Goal: Check status: Check status

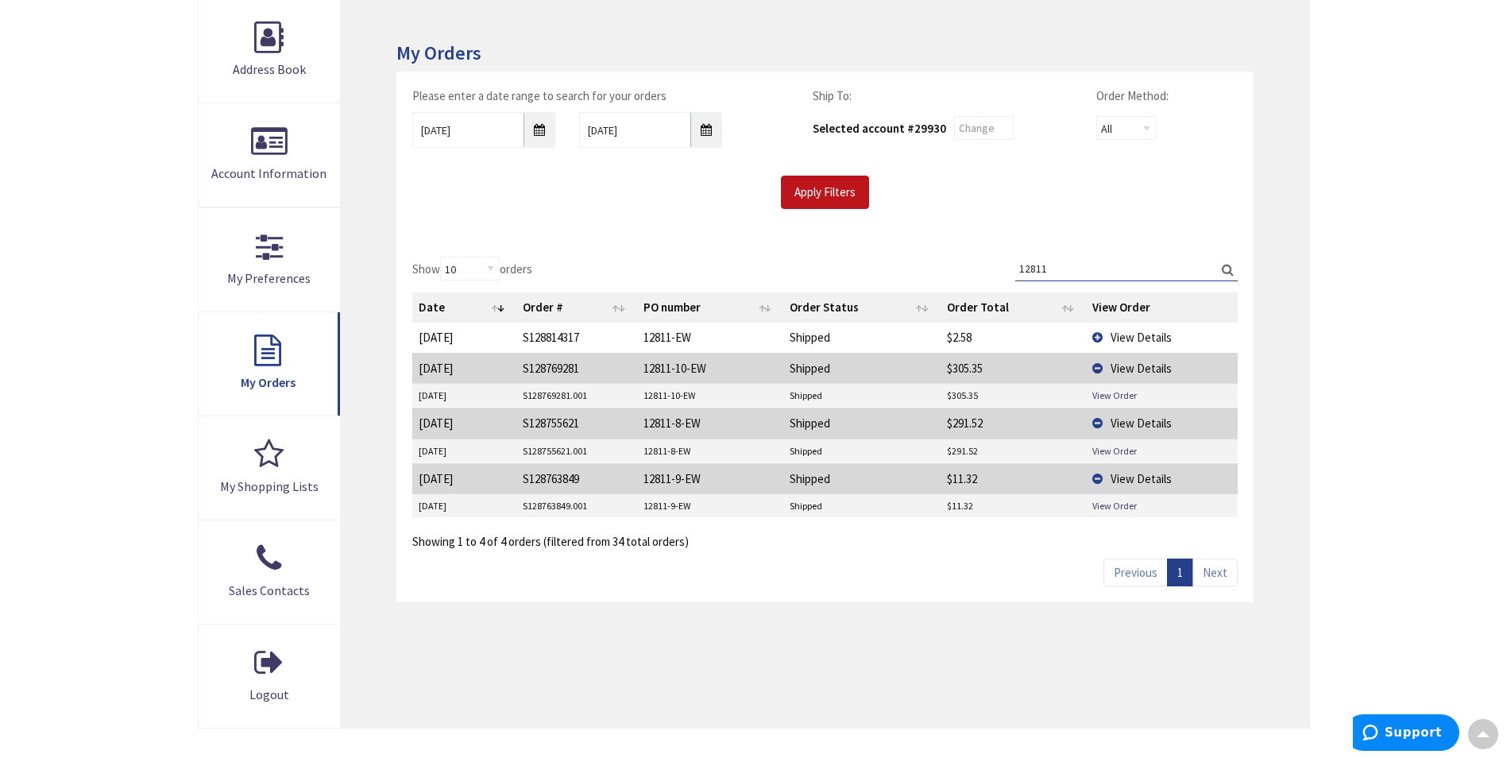
scroll to position [238, 0]
drag, startPoint x: 1069, startPoint y: 267, endPoint x: 1006, endPoint y: 267, distance: 63.6
click at [1006, 267] on div "Show 10 25 50 100 orders Search: 12811 Date Order # PO number Order Status Orde…" at bounding box center [824, 404] width 825 height 294
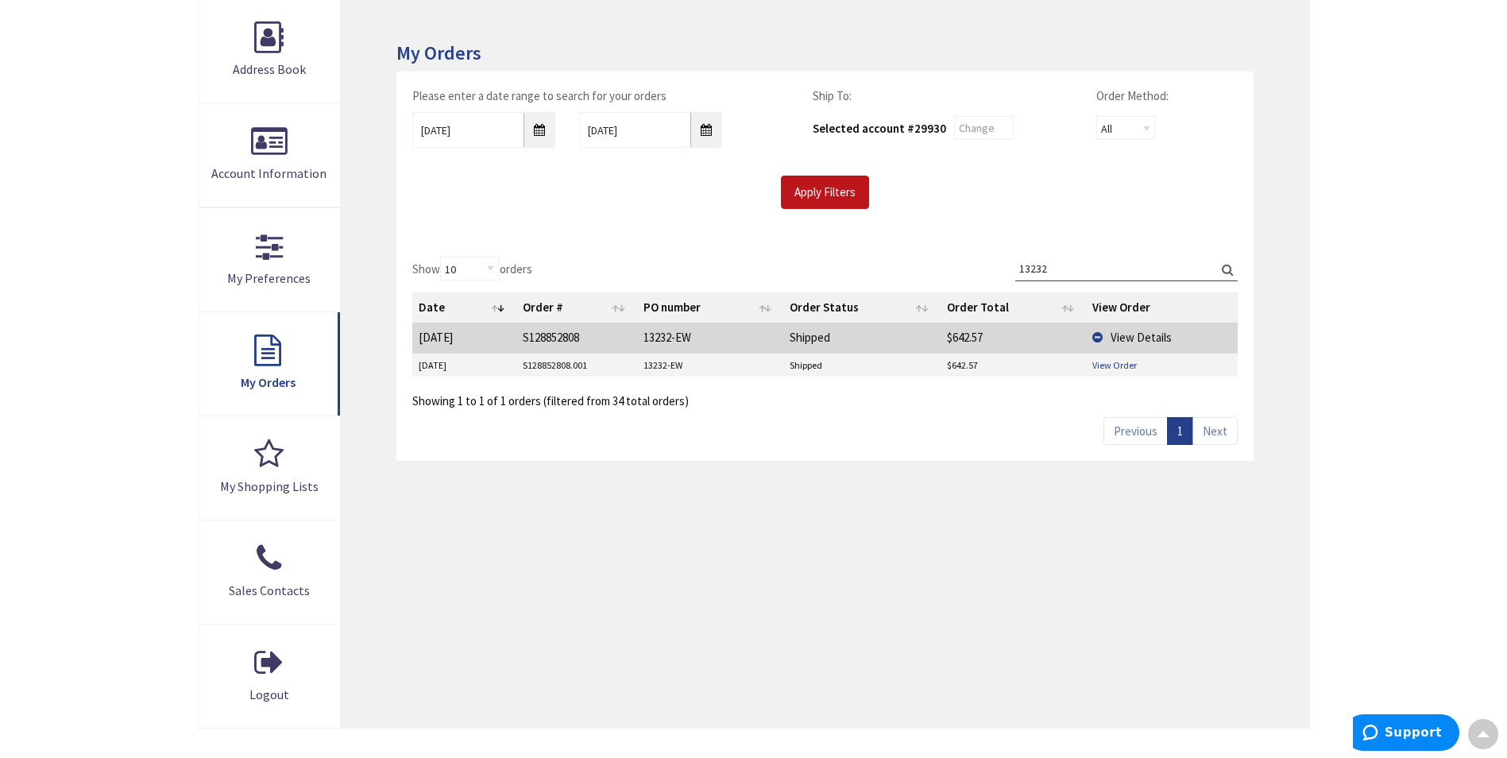
type input "13232"
click at [1119, 364] on link "View Order" at bounding box center [1114, 365] width 44 height 14
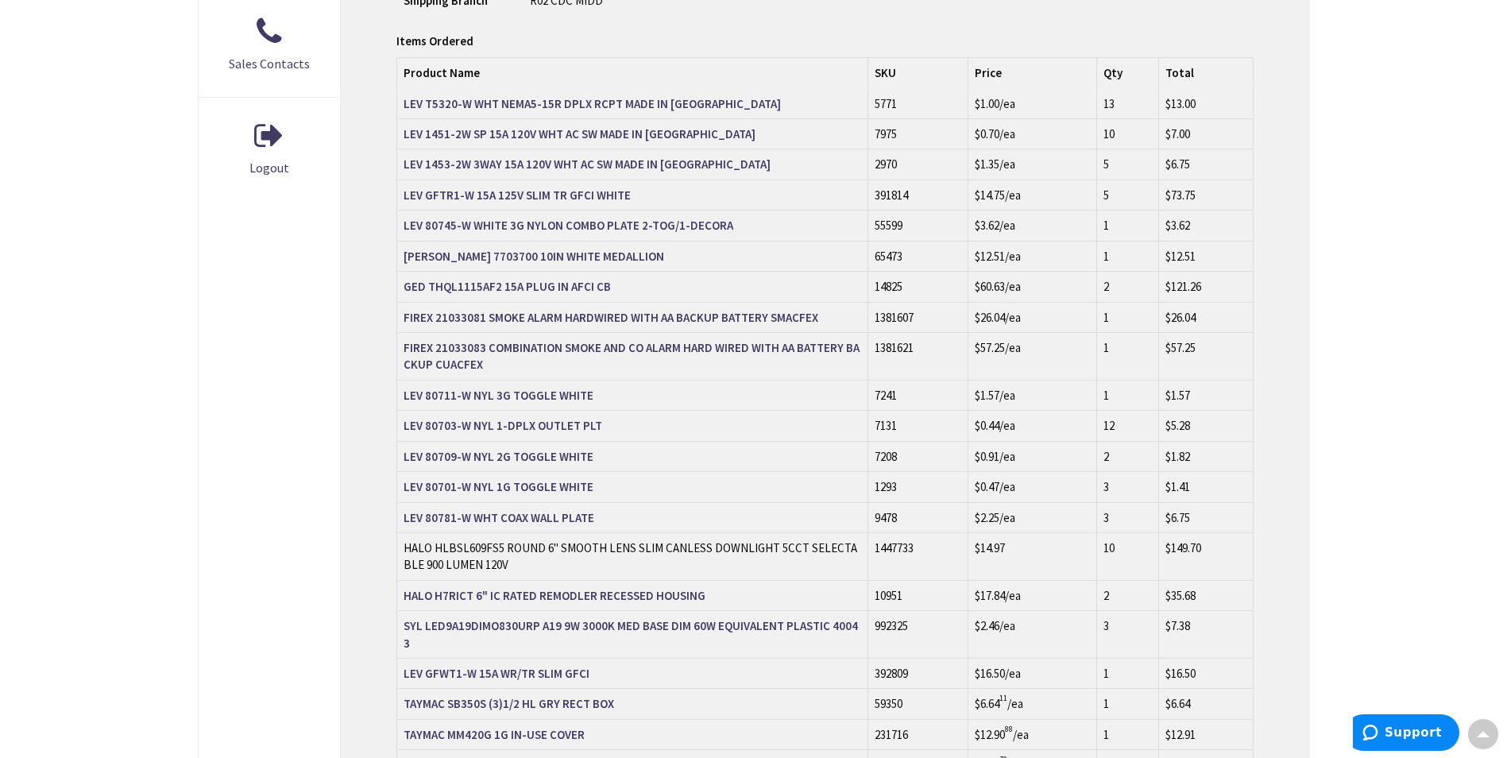
scroll to position [717, 0]
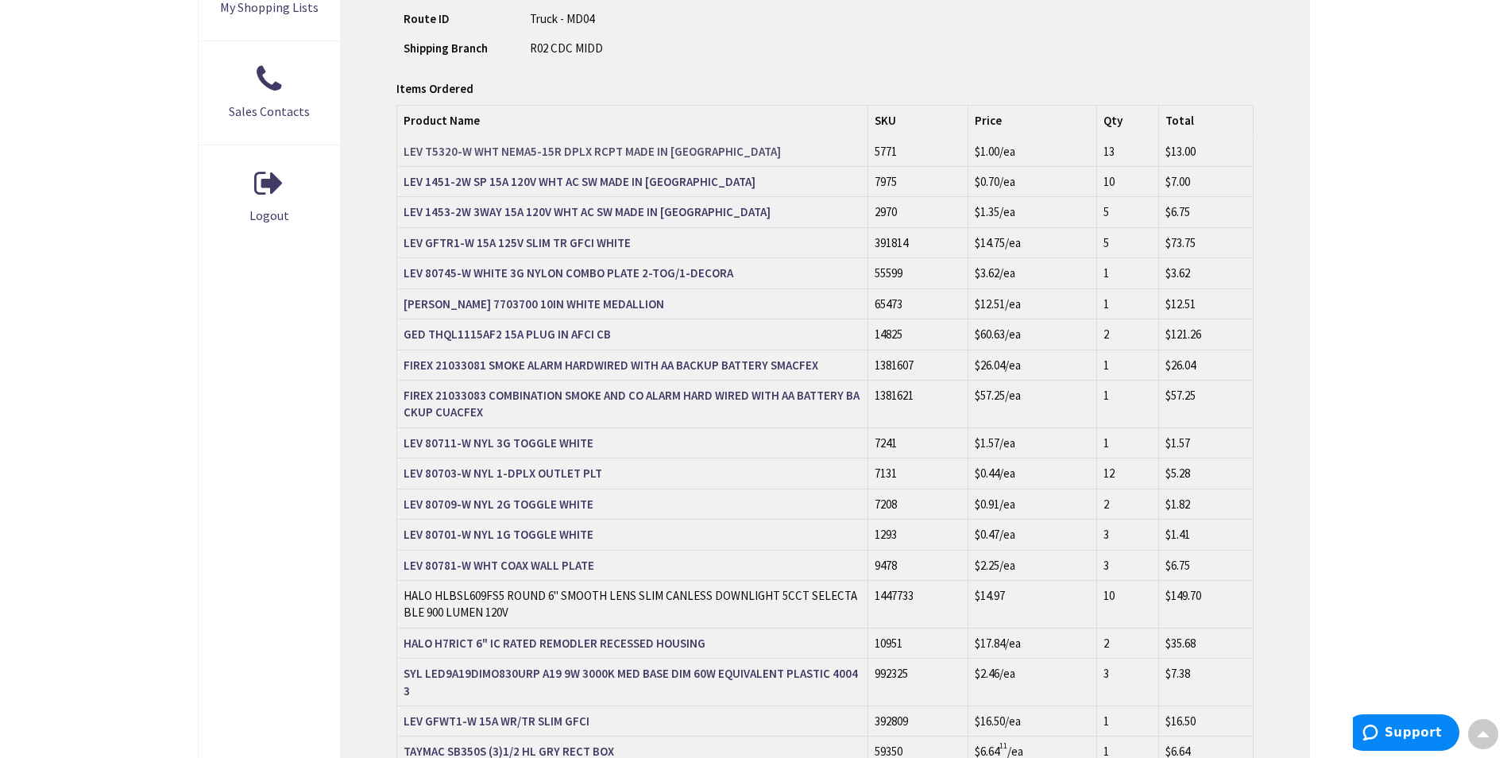
click at [474, 144] on strong "LEV T5320-W WHT NEMA5-15R DPLX RCPT MADE IN [GEOGRAPHIC_DATA]" at bounding box center [592, 151] width 377 height 15
drag, startPoint x: 400, startPoint y: 236, endPoint x: 725, endPoint y: 238, distance: 324.2
click at [725, 258] on td "LEV 80745-W WHITE 3G NYLON COMBO PLATE 2-TOG/1-DECORA" at bounding box center [632, 273] width 471 height 30
copy strong "LEV 80745-W WHITE 3G NYLON COMBO PLATE 2-TOG/1-DECORA"
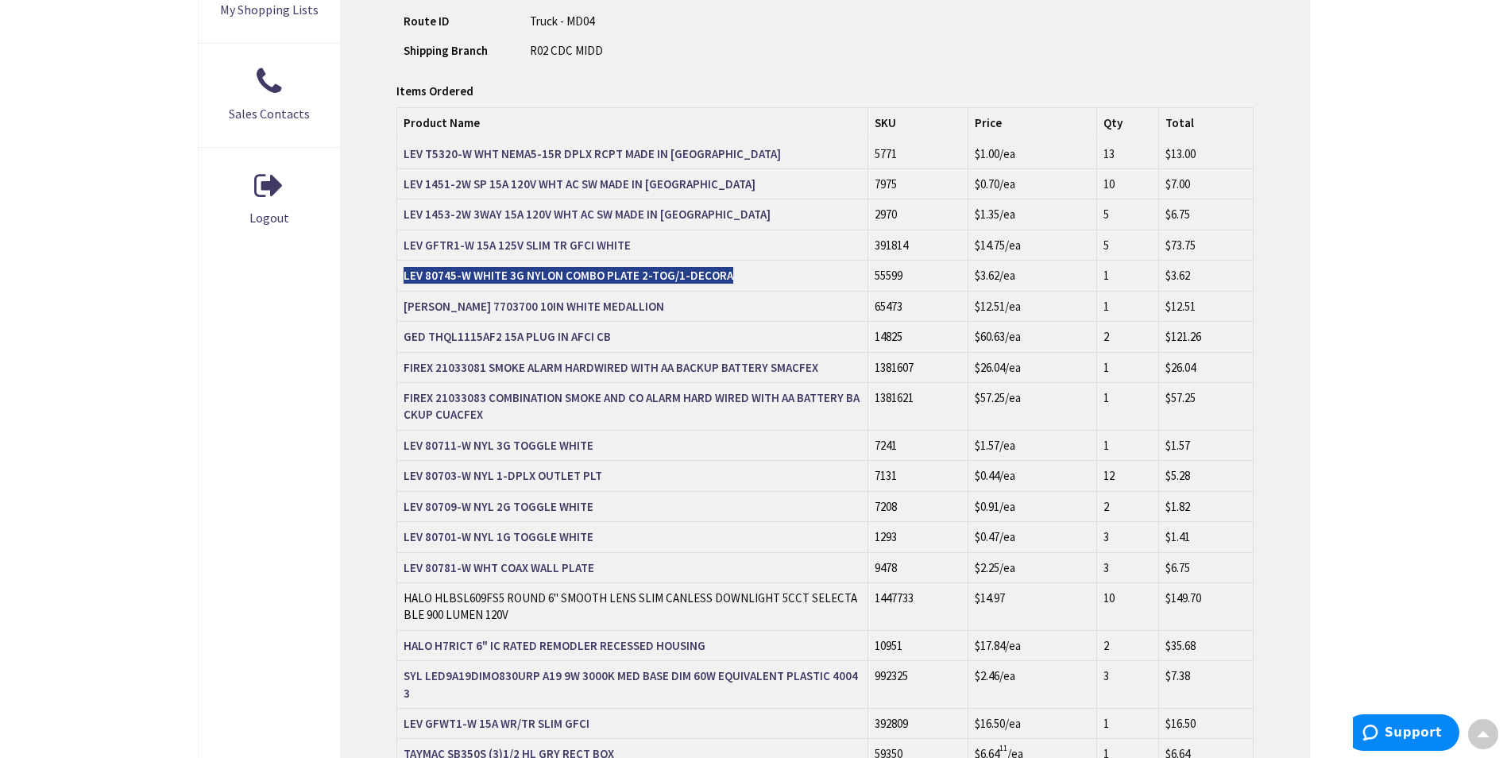
scroll to position [717, 0]
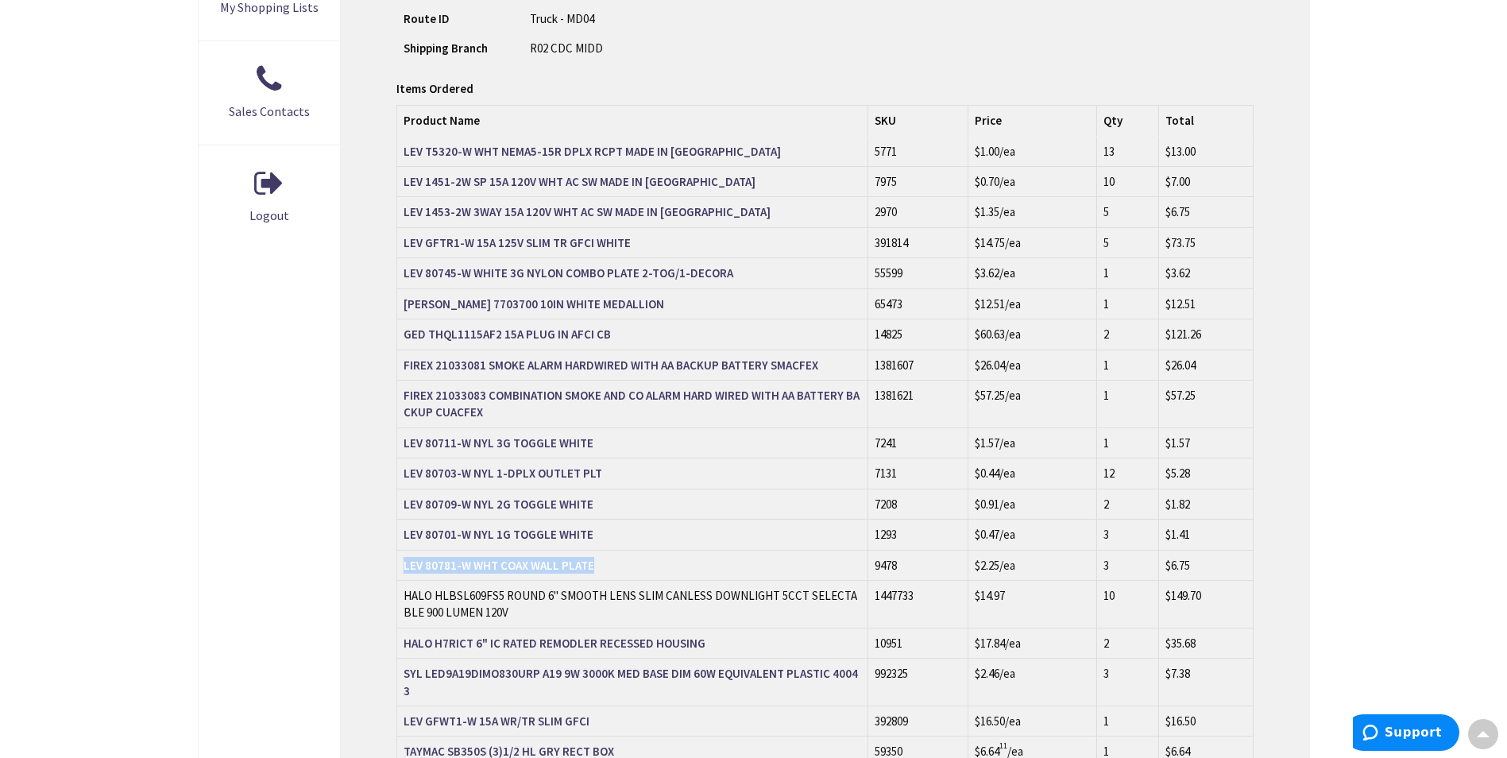
drag, startPoint x: 399, startPoint y: 530, endPoint x: 590, endPoint y: 535, distance: 190.8
click at [590, 550] on td "LEV 80781-W WHT COAX WALL PLATE" at bounding box center [632, 565] width 471 height 30
copy strong "LEV 80781-W WHT COAX WALL PLATE"
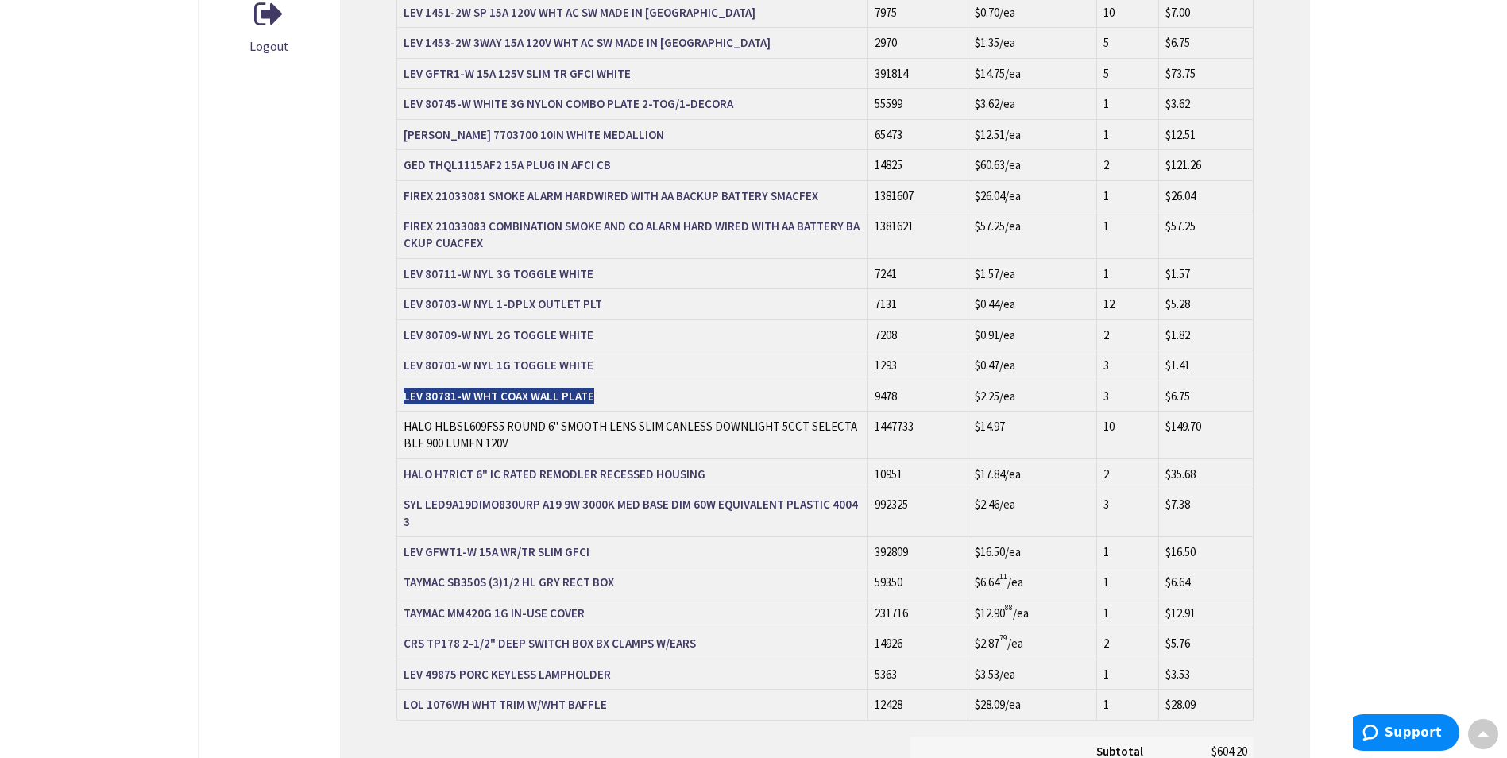
scroll to position [956, 0]
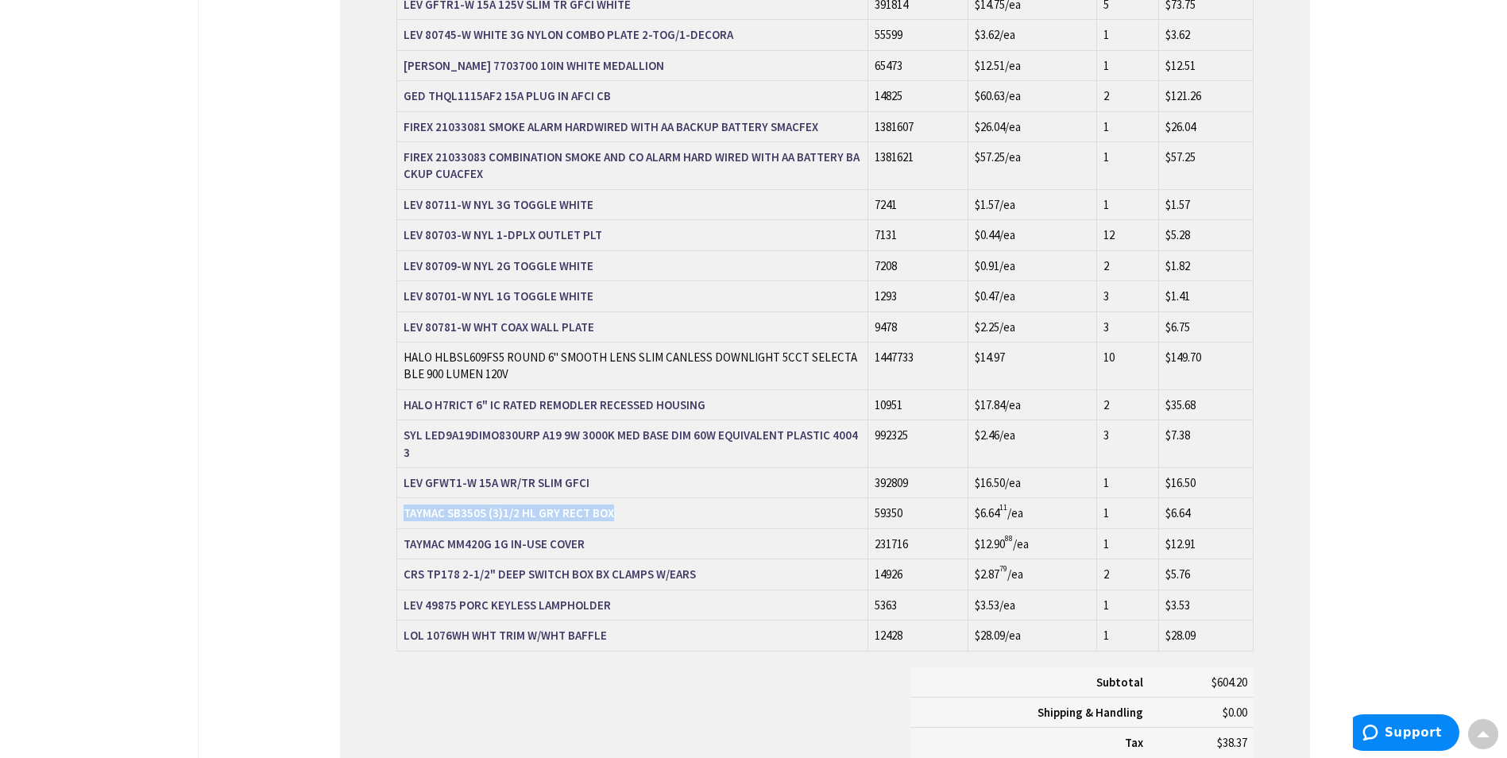
drag, startPoint x: 400, startPoint y: 462, endPoint x: 615, endPoint y: 462, distance: 215.3
click at [615, 498] on td "TAYMAC SB350S (3)1/2 HL GRY RECT BOX" at bounding box center [632, 513] width 471 height 30
copy strong "TAYMAC SB350S (3)1/2 HL GRY RECT BOX"
drag, startPoint x: 399, startPoint y: 493, endPoint x: 601, endPoint y: 502, distance: 202.0
click at [601, 528] on td "TAYMAC MM420G 1G IN-USE COVER" at bounding box center [632, 543] width 471 height 30
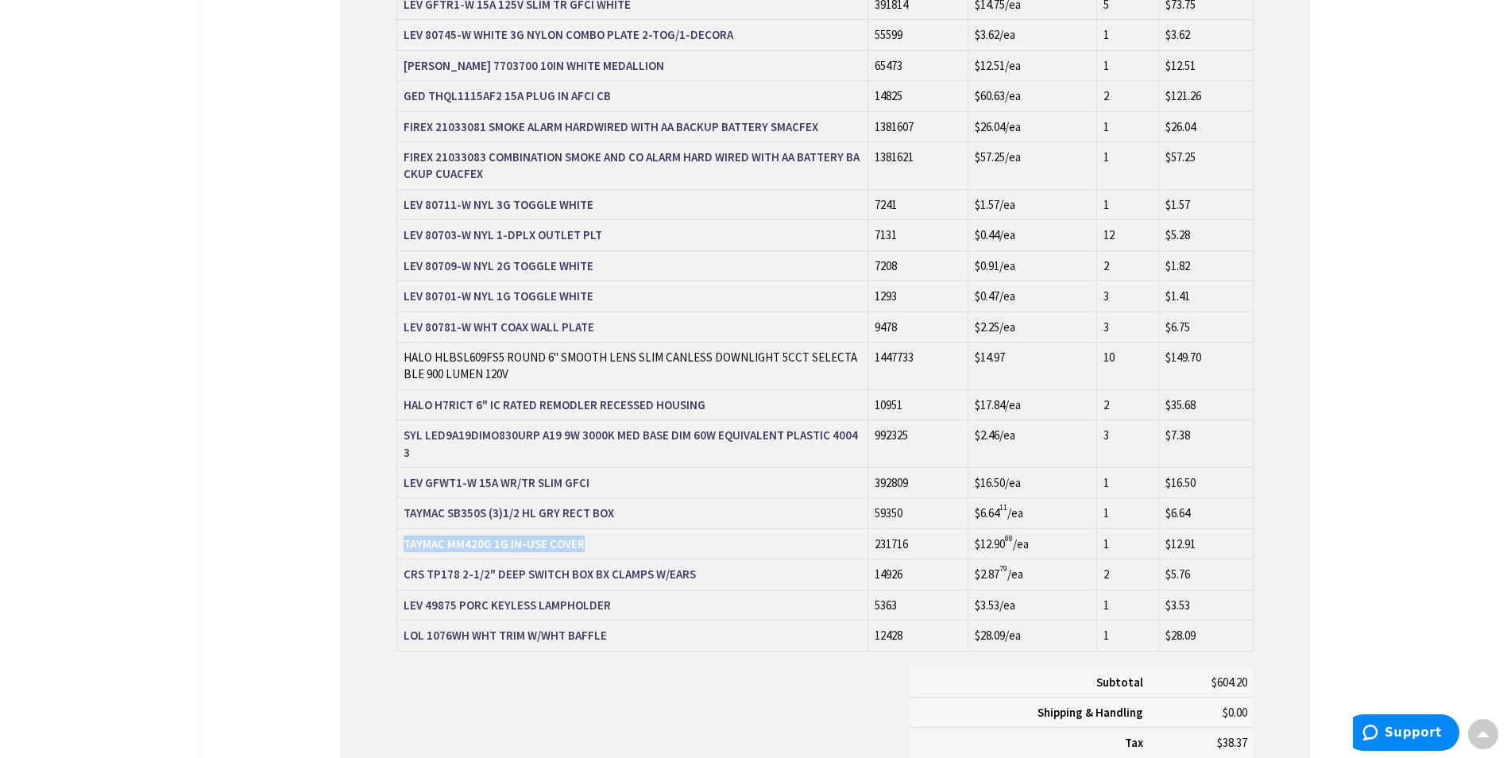
copy strong "TAYMAC MM420G 1G IN-USE COVER"
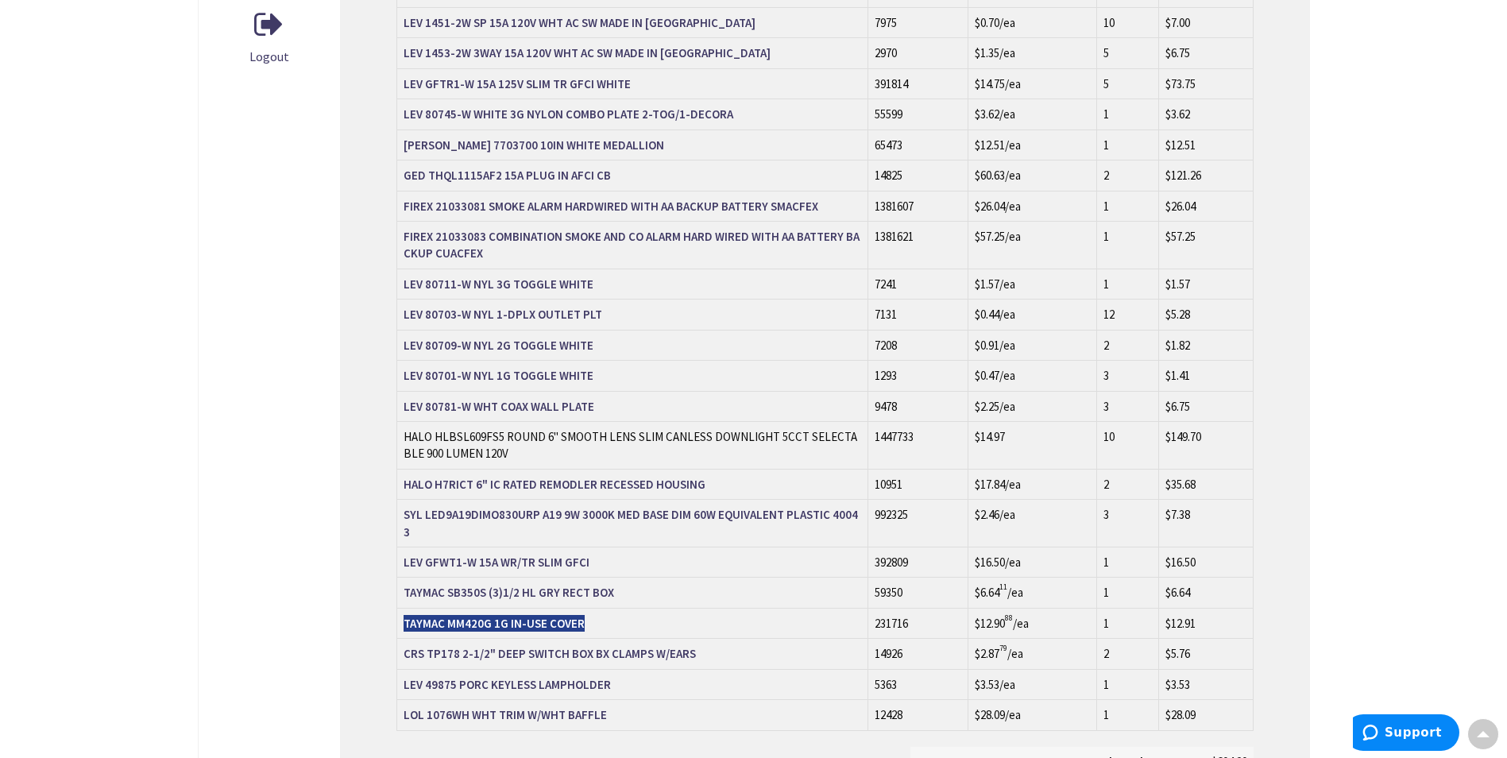
scroll to position [797, 0]
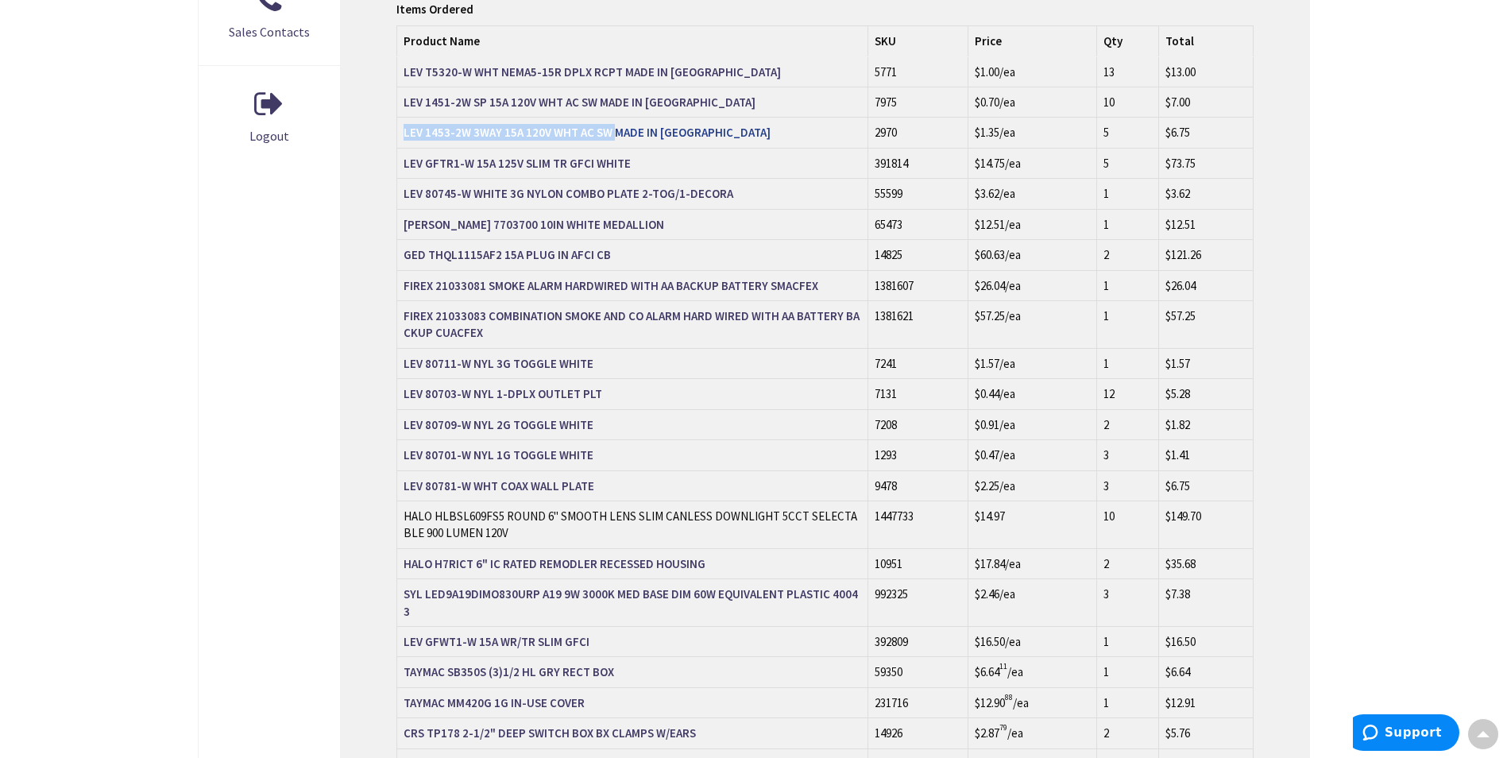
drag, startPoint x: 401, startPoint y: 98, endPoint x: 614, endPoint y: 98, distance: 212.9
click at [614, 118] on td "LEV 1453-2W 3WAY 15A 120V WHT AC SW MADE IN [GEOGRAPHIC_DATA]" at bounding box center [632, 133] width 471 height 30
copy strong "LEV 1453-2W 3WAY 15A 120V WHT AC SW"
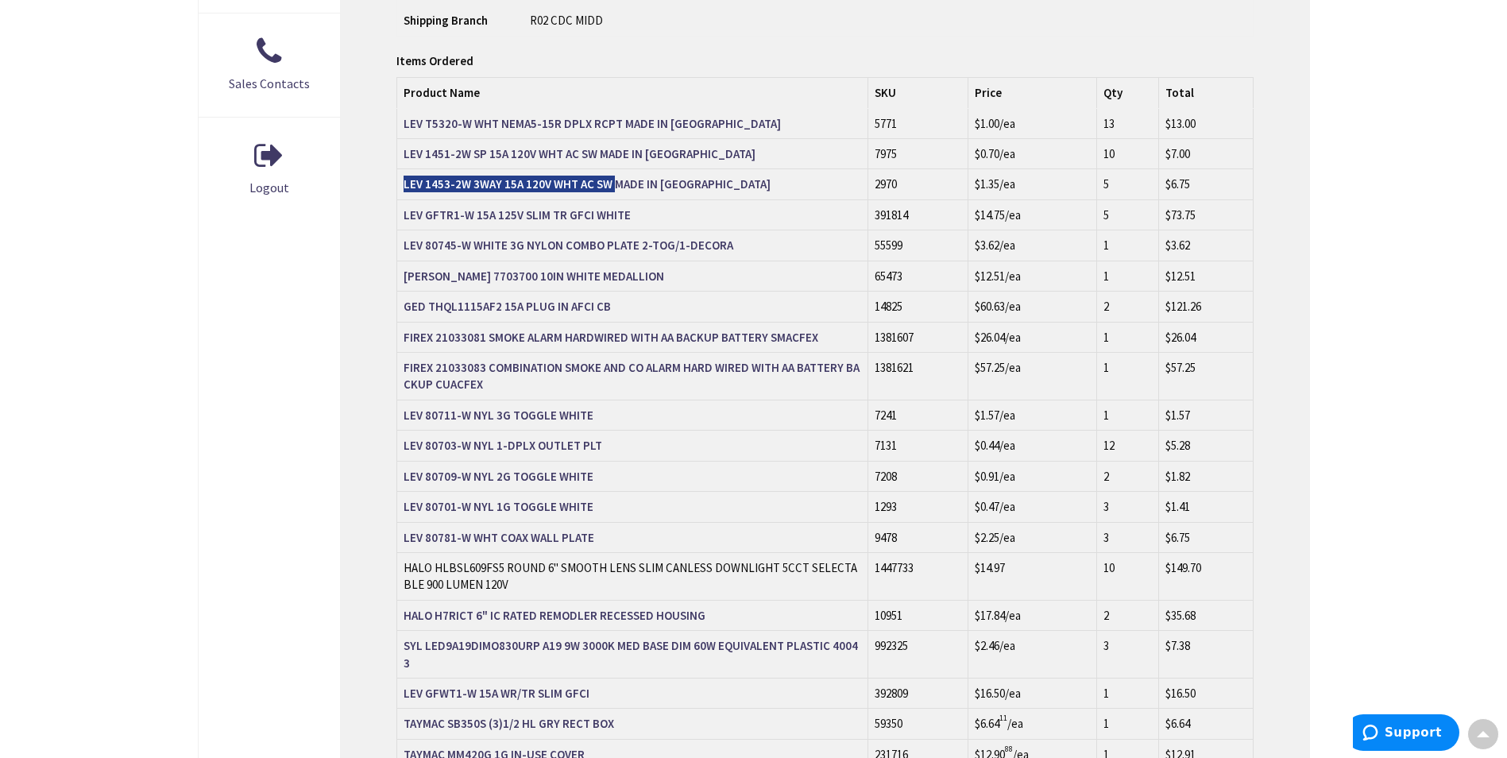
scroll to position [717, 0]
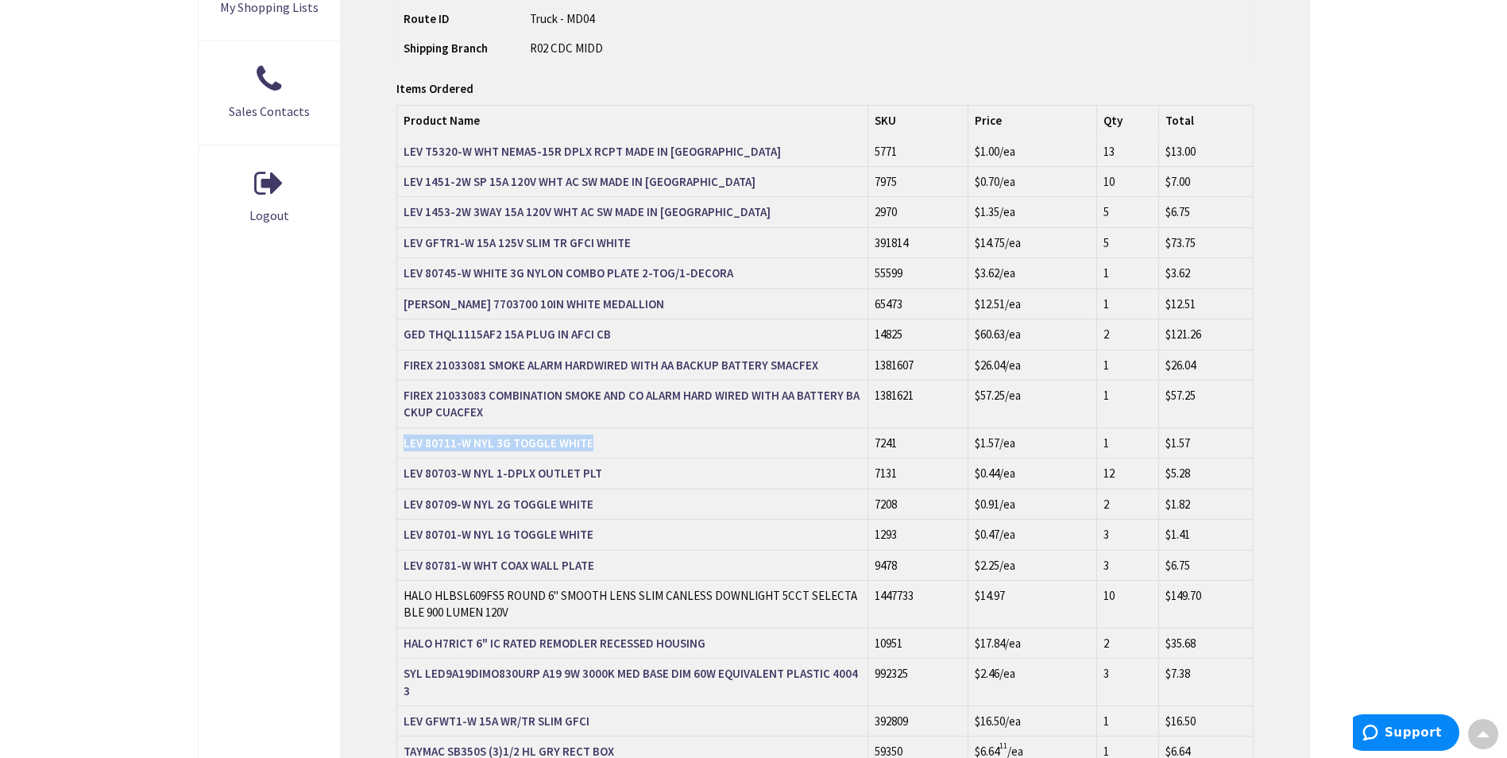
drag, startPoint x: 402, startPoint y: 408, endPoint x: 601, endPoint y: 404, distance: 199.5
click at [601, 427] on td "LEV 80711-W NYL 3G TOGGLE WHITE" at bounding box center [632, 442] width 471 height 30
copy strong "LEV 80711-W NYL 3G TOGGLE WHITE"
drag, startPoint x: 398, startPoint y: 668, endPoint x: 590, endPoint y: 675, distance: 191.6
click at [590, 706] on td "LEV GFWT1-W 15A WR/TR SLIM GFCI" at bounding box center [632, 721] width 471 height 30
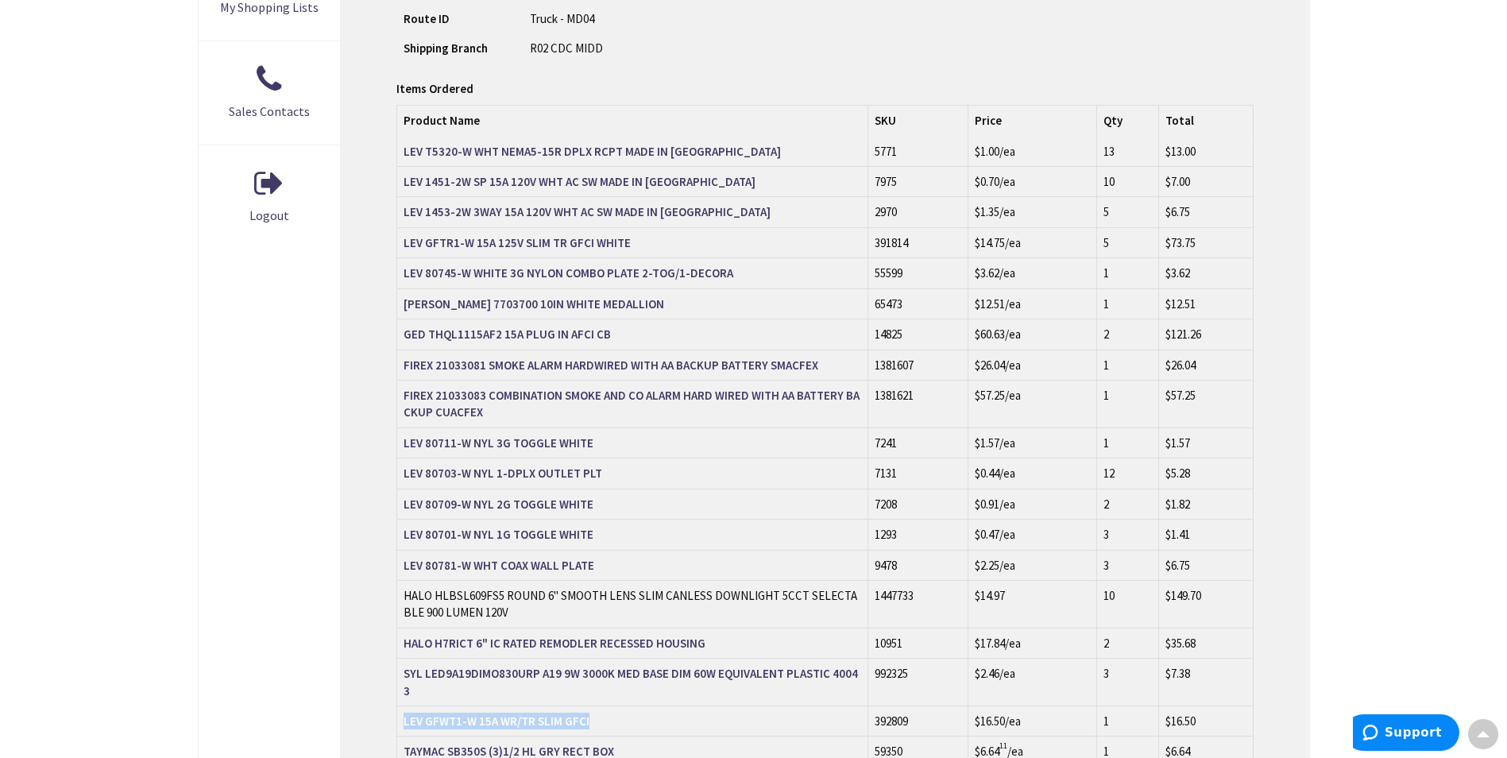
copy strong "LEV GFWT1-W 15A WR/TR SLIM GFCI"
